Goal: Information Seeking & Learning: Find specific fact

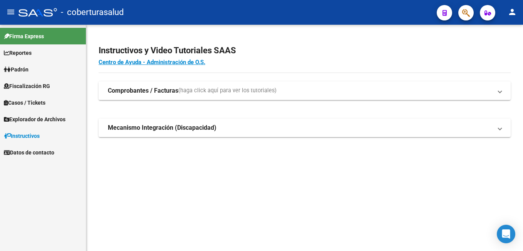
click at [32, 86] on span "Fiscalización RG" at bounding box center [27, 86] width 46 height 8
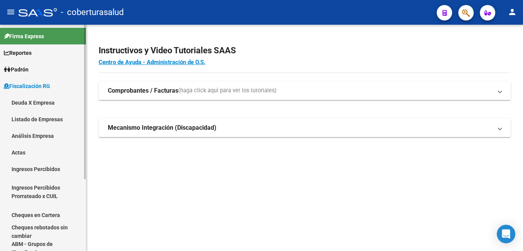
click at [39, 116] on link "Listado de Empresas" at bounding box center [43, 119] width 86 height 17
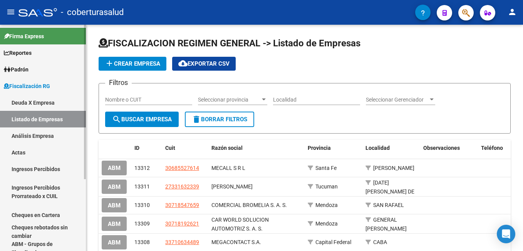
click at [44, 187] on link "Ingresos Percibidos Prorrateado x CUIL" at bounding box center [43, 191] width 86 height 29
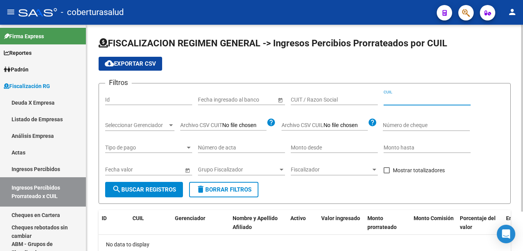
click at [393, 99] on input "CUIL" at bounding box center [427, 99] width 87 height 7
click at [399, 99] on input "CUIL" at bounding box center [427, 99] width 87 height 7
paste input "20-30095008-7"
type input "20-30095008-7"
click at [131, 192] on span "search Buscar Registros" at bounding box center [144, 189] width 64 height 7
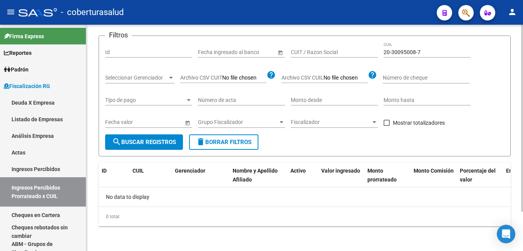
scroll to position [48, 0]
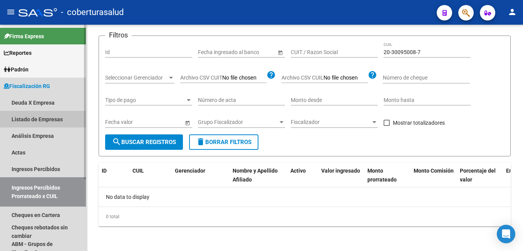
click at [43, 116] on link "Listado de Empresas" at bounding box center [43, 119] width 86 height 17
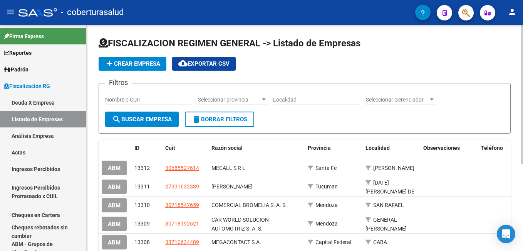
click at [160, 99] on input "Nombre o CUIT" at bounding box center [148, 99] width 87 height 7
paste input "30703636256"
type input "30703636256"
click at [145, 115] on button "search Buscar Empresa" at bounding box center [142, 118] width 74 height 15
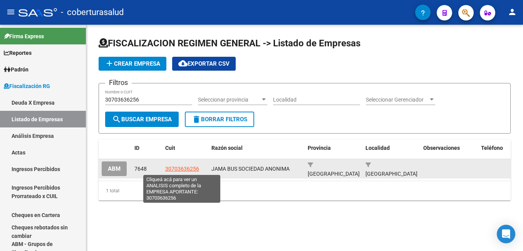
click at [169, 169] on span "30703636256" at bounding box center [182, 168] width 34 height 6
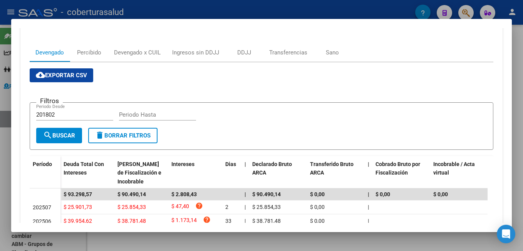
scroll to position [102, 0]
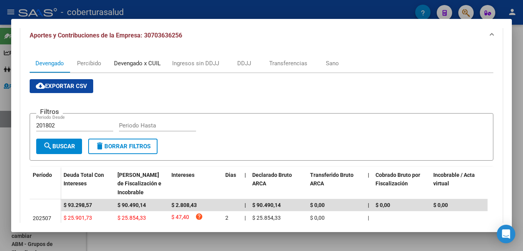
click at [147, 58] on div "Devengado x CUIL" at bounding box center [137, 63] width 58 height 19
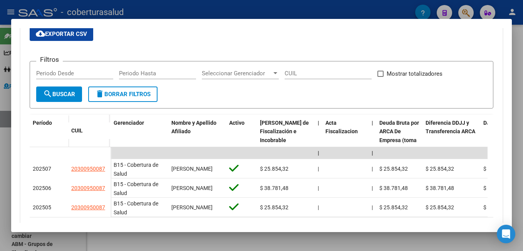
scroll to position [193, 0]
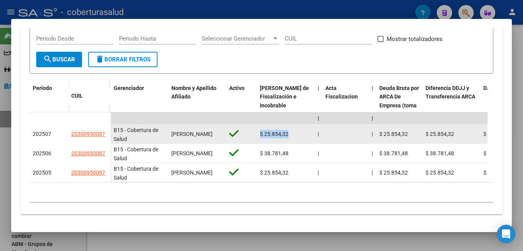
drag, startPoint x: 261, startPoint y: 128, endPoint x: 290, endPoint y: 131, distance: 29.8
click at [290, 131] on div "$ 25.854,32" at bounding box center [286, 134] width 52 height 9
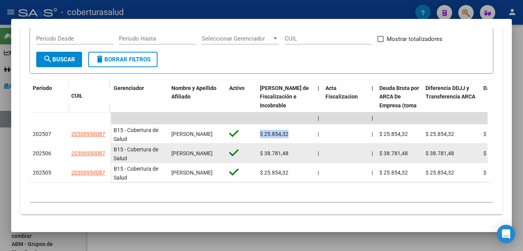
click at [317, 149] on datatable-body-cell "|" at bounding box center [319, 152] width 8 height 19
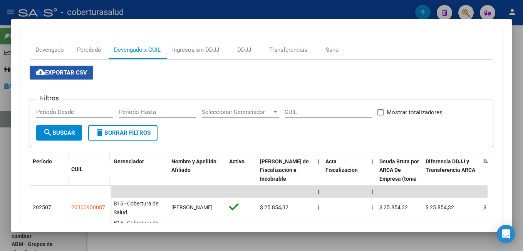
click at [77, 72] on span "cloud_download Exportar CSV" at bounding box center [61, 72] width 51 height 7
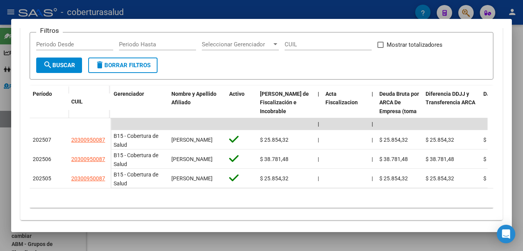
scroll to position [195, 0]
